Goal: Browse casually

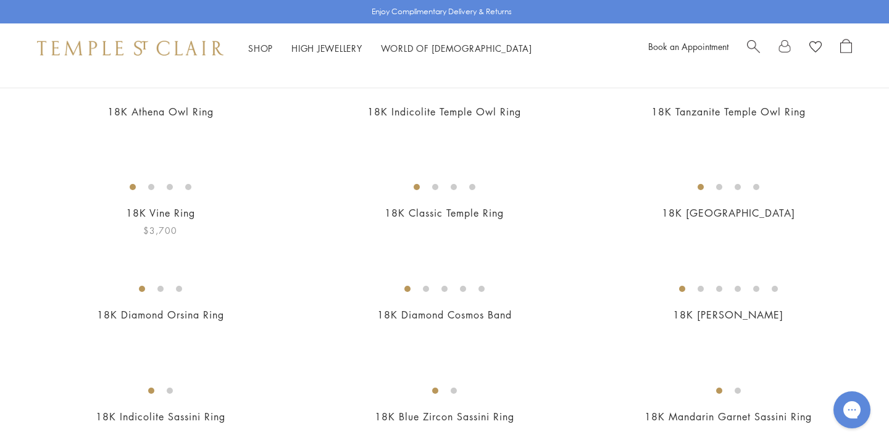
scroll to position [140, 0]
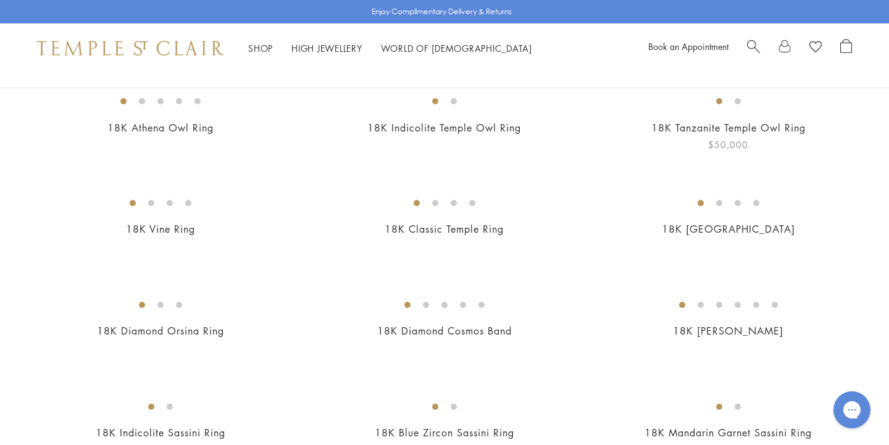
click at [0, 0] on img at bounding box center [0, 0] width 0 height 0
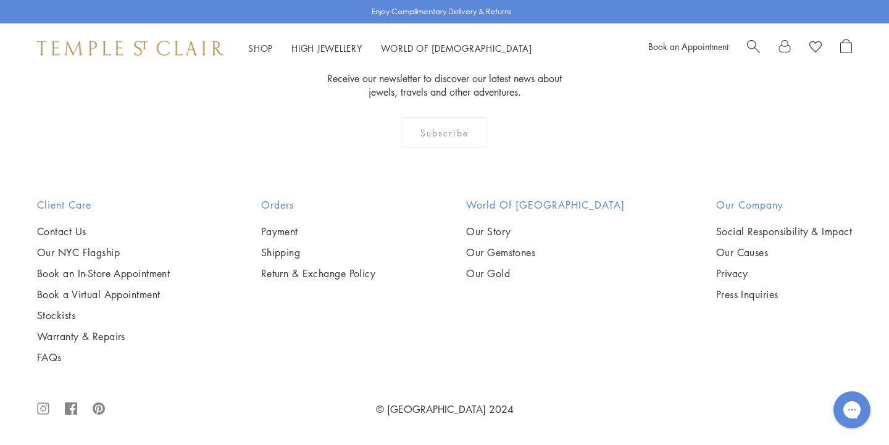
scroll to position [5248, 0]
click at [0, 0] on img at bounding box center [0, 0] width 0 height 0
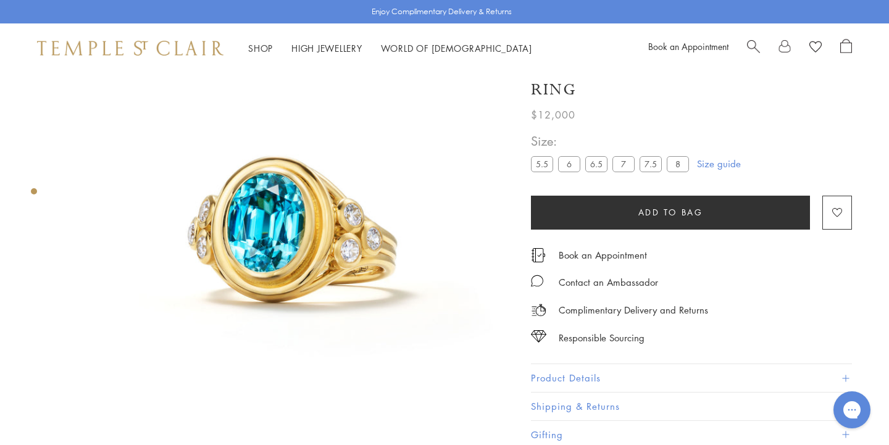
scroll to position [102, 0]
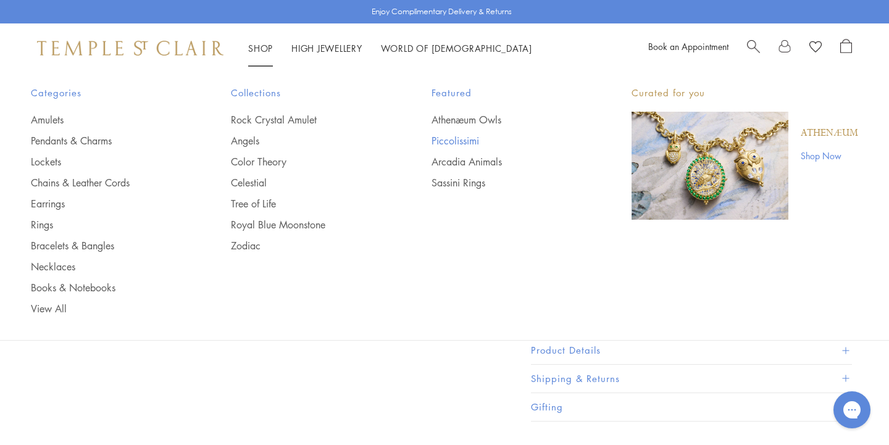
click at [453, 137] on link "Piccolissimi" at bounding box center [507, 141] width 151 height 14
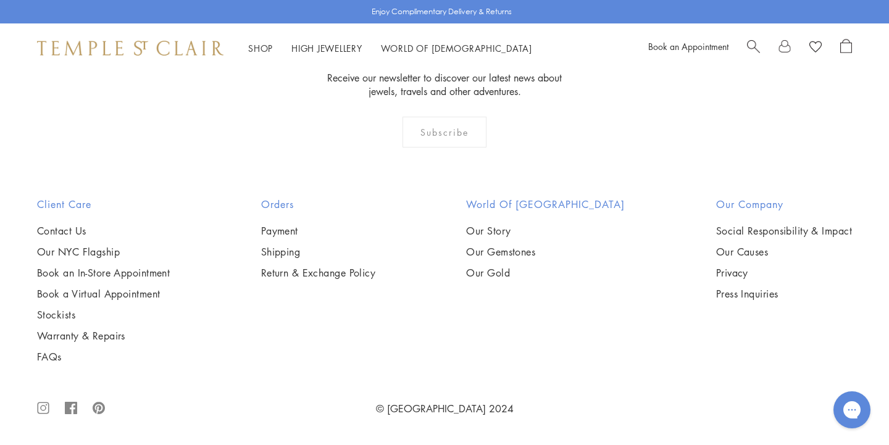
scroll to position [3057, 0]
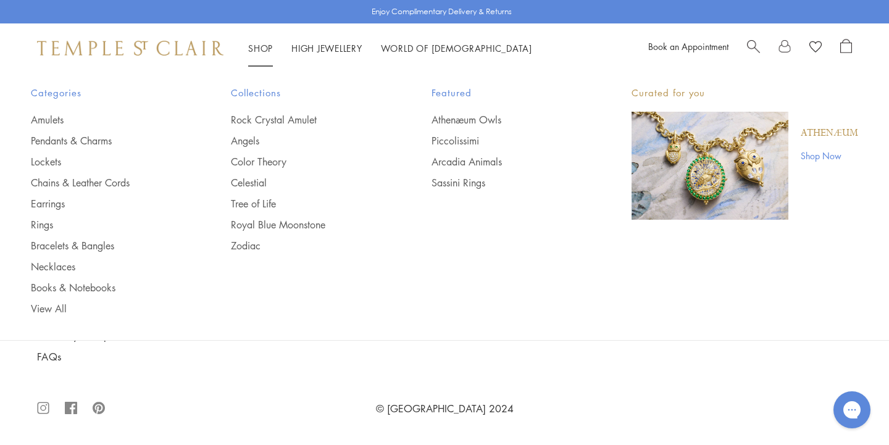
click at [262, 46] on link "Shop Shop" at bounding box center [260, 48] width 25 height 12
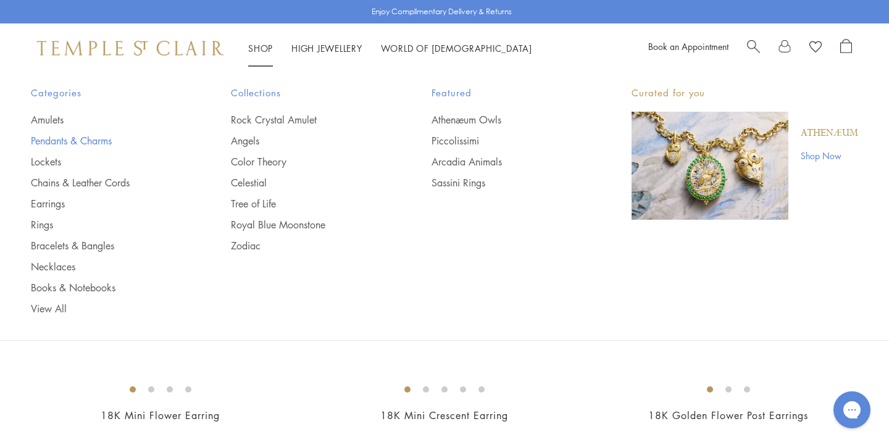
click at [75, 138] on link "Pendants & Charms" at bounding box center [106, 141] width 151 height 14
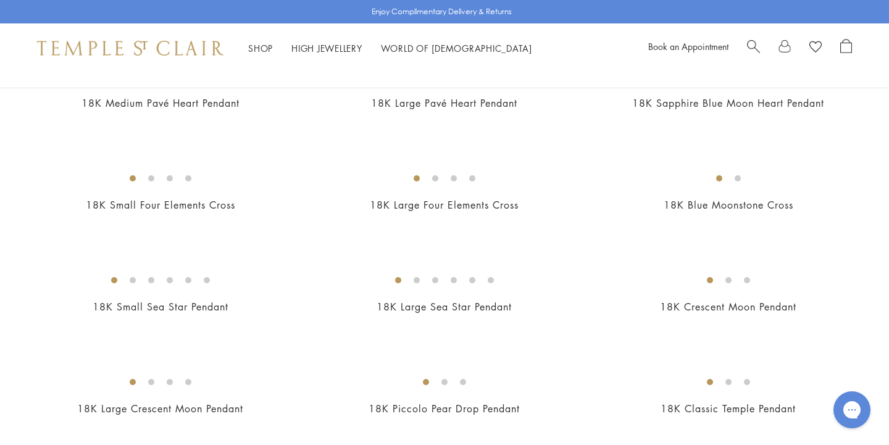
scroll to position [1182, 0]
click at [0, 0] on img at bounding box center [0, 0] width 0 height 0
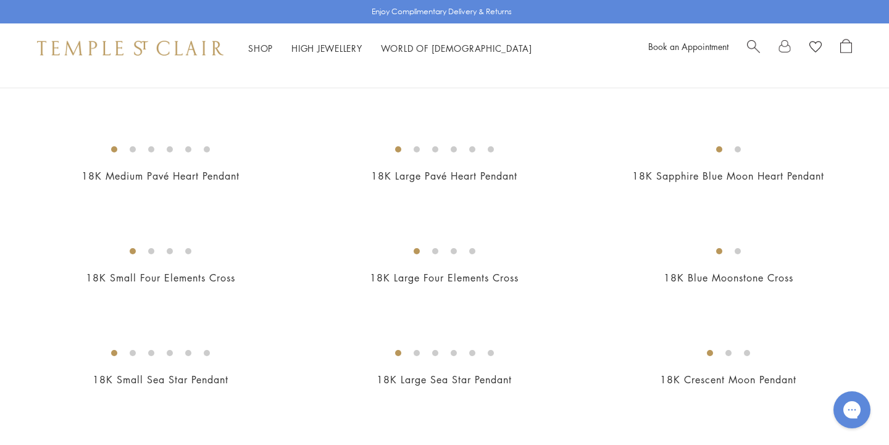
scroll to position [1063, 0]
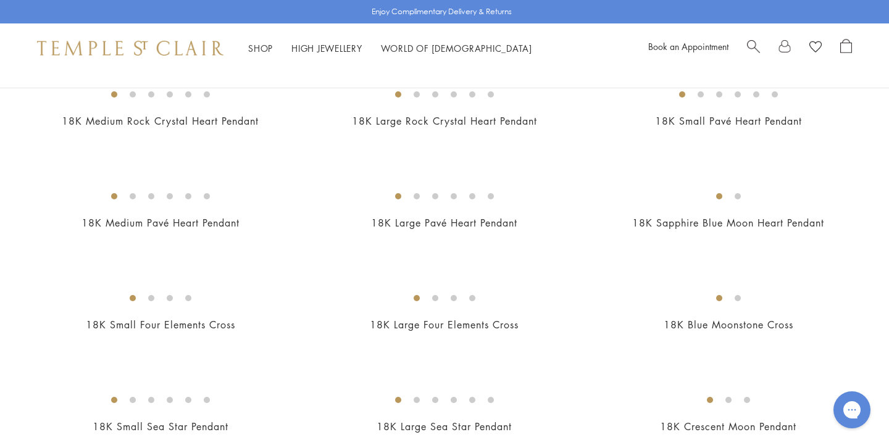
click at [0, 0] on img at bounding box center [0, 0] width 0 height 0
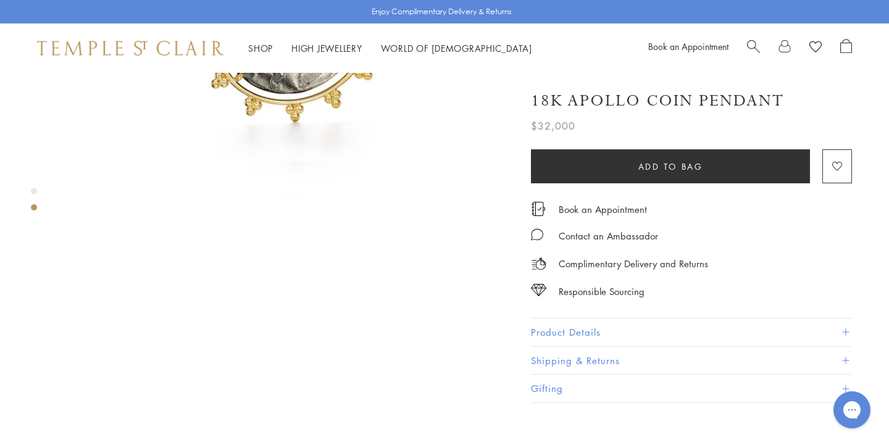
scroll to position [382, 0]
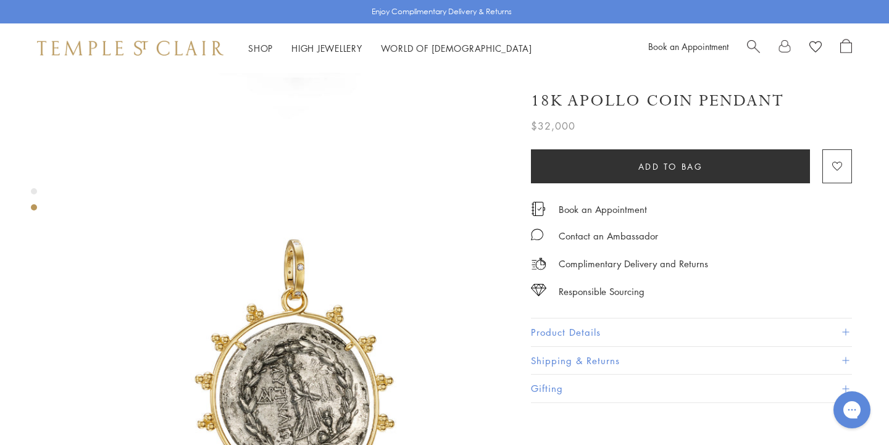
click at [586, 325] on button "Product Details" at bounding box center [691, 333] width 321 height 28
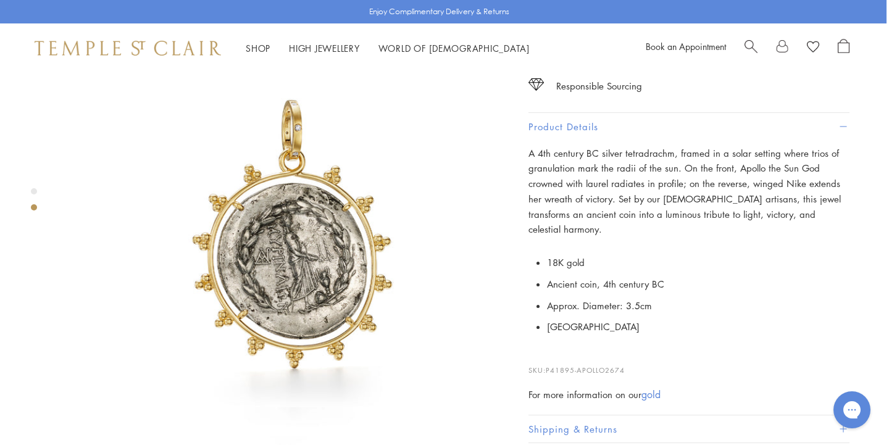
scroll to position [520, 2]
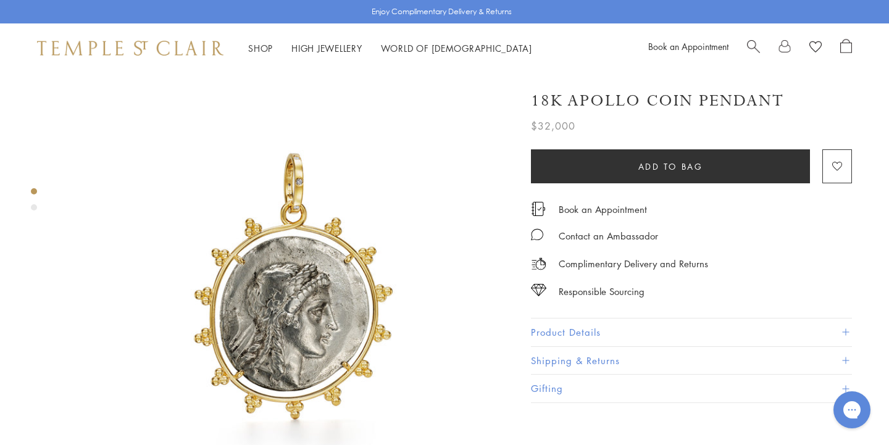
click at [35, 207] on div "Product gallery navigation" at bounding box center [34, 207] width 6 height 6
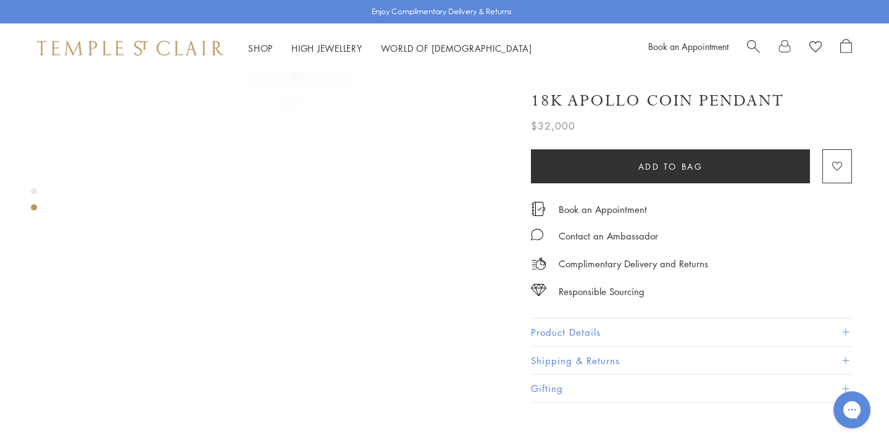
scroll to position [474, 0]
